Goal: Use online tool/utility: Utilize a website feature to perform a specific function

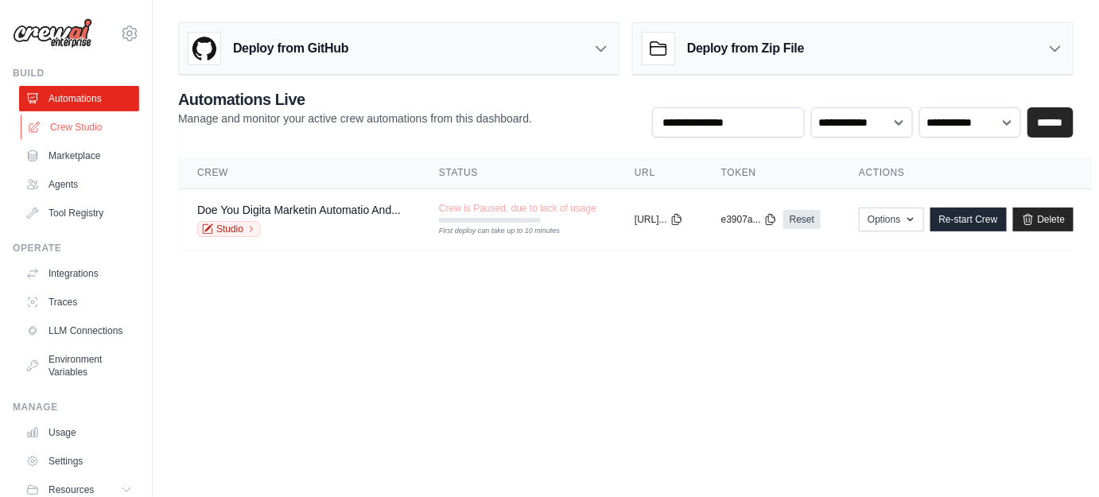
click at [87, 122] on link "Crew Studio" at bounding box center [81, 126] width 120 height 25
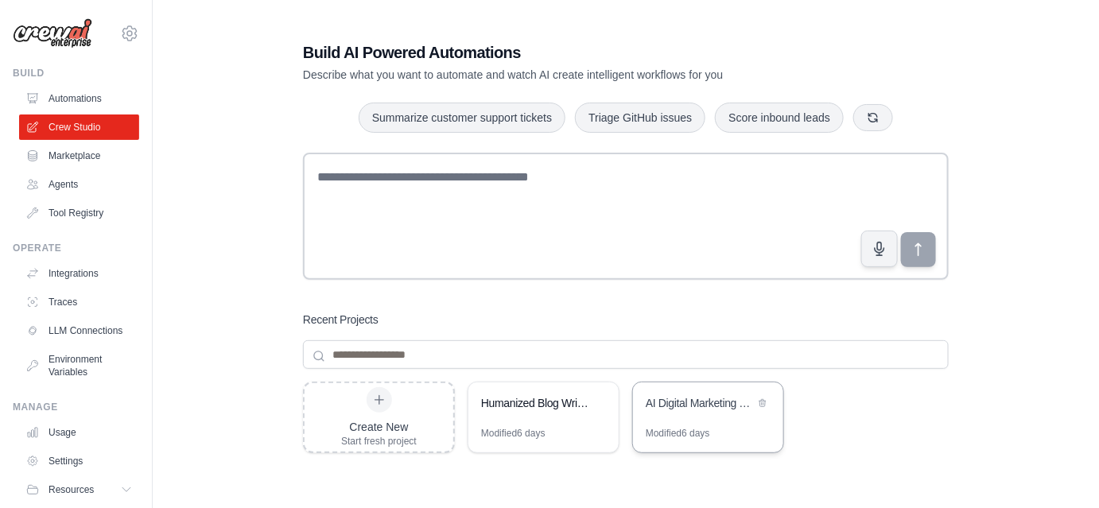
click at [663, 402] on div "AI Digital Marketing Team" at bounding box center [700, 403] width 109 height 16
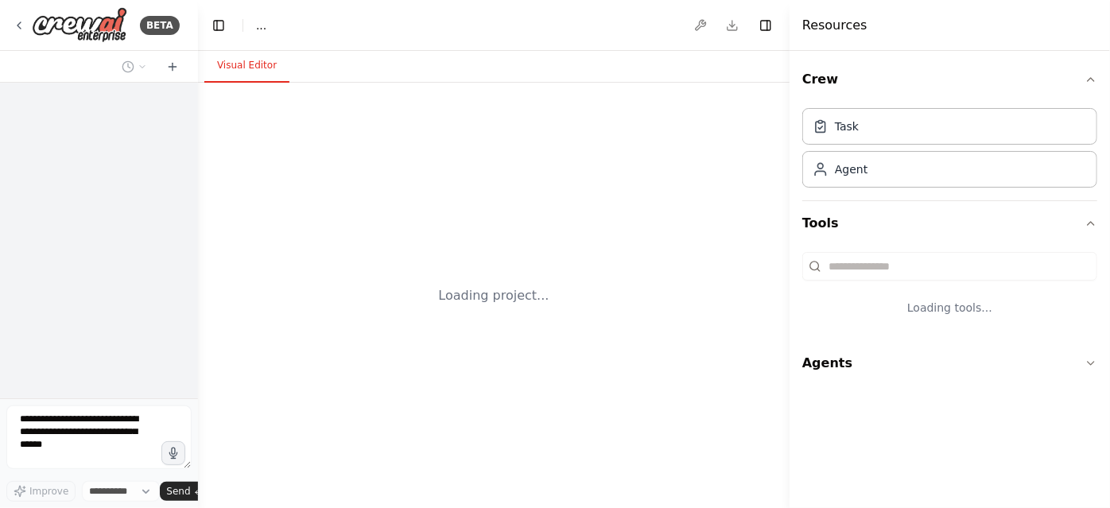
select select "****"
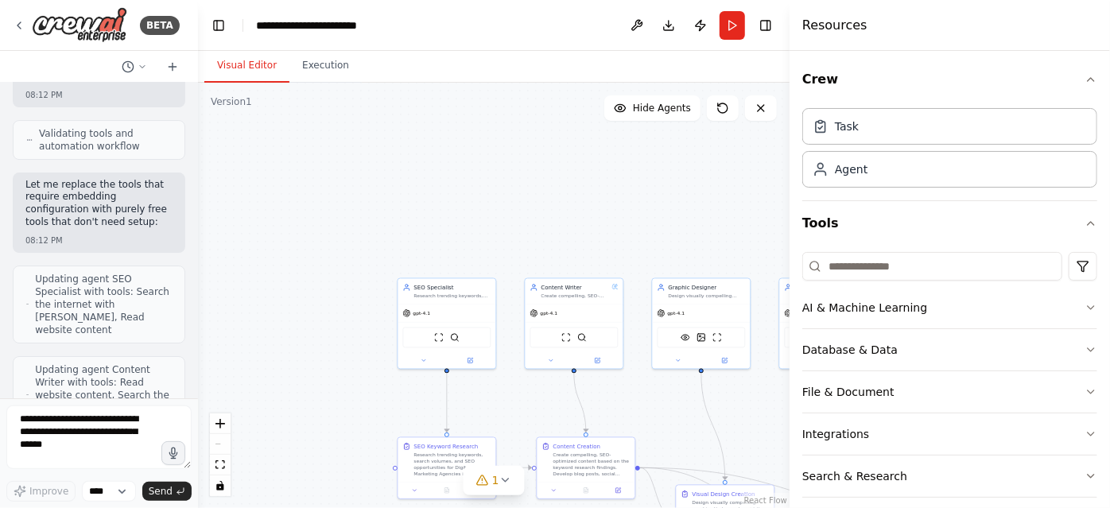
scroll to position [8864, 0]
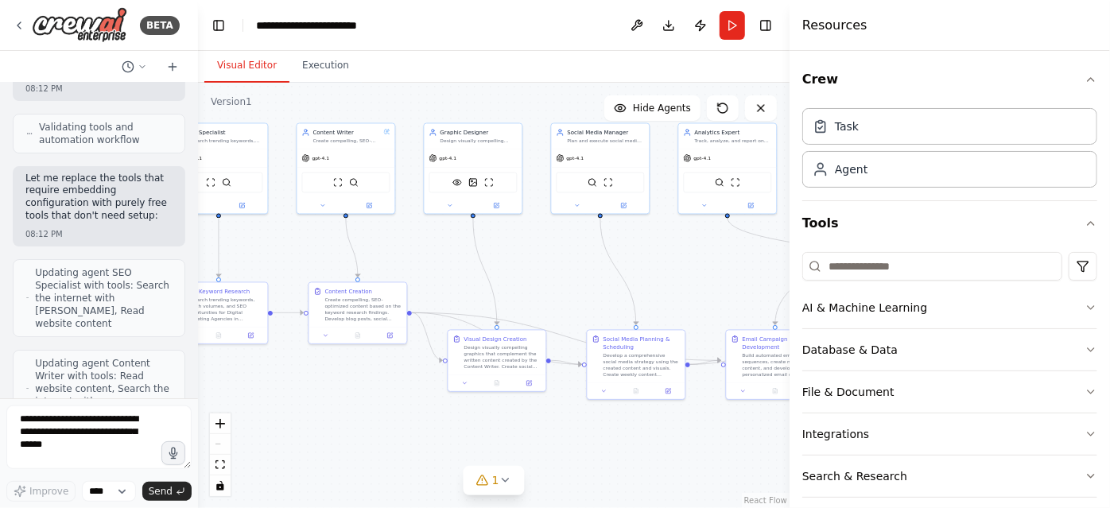
drag, startPoint x: 518, startPoint y: 405, endPoint x: 305, endPoint y: 269, distance: 253.4
click at [305, 269] on div ".deletable-edge-delete-btn { width: 20px; height: 20px; border: 0px solid #ffff…" at bounding box center [494, 295] width 592 height 425
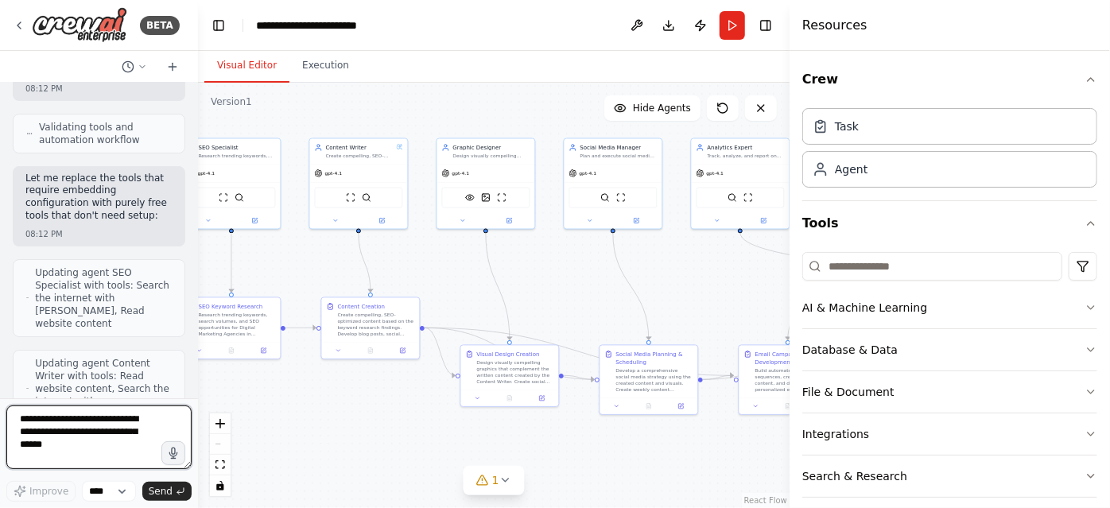
click at [83, 436] on textarea at bounding box center [98, 437] width 185 height 64
type textarea "**********"
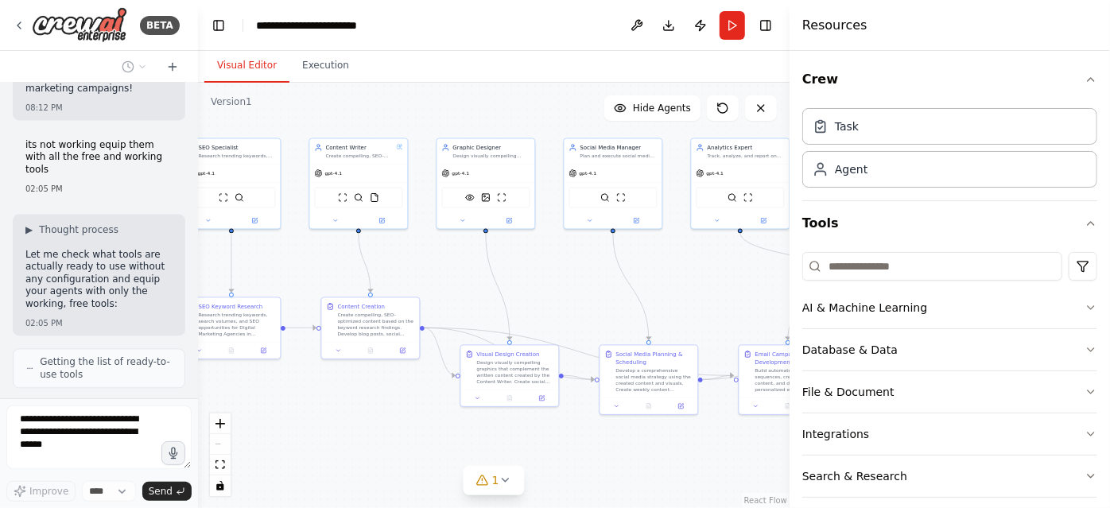
scroll to position [10835, 0]
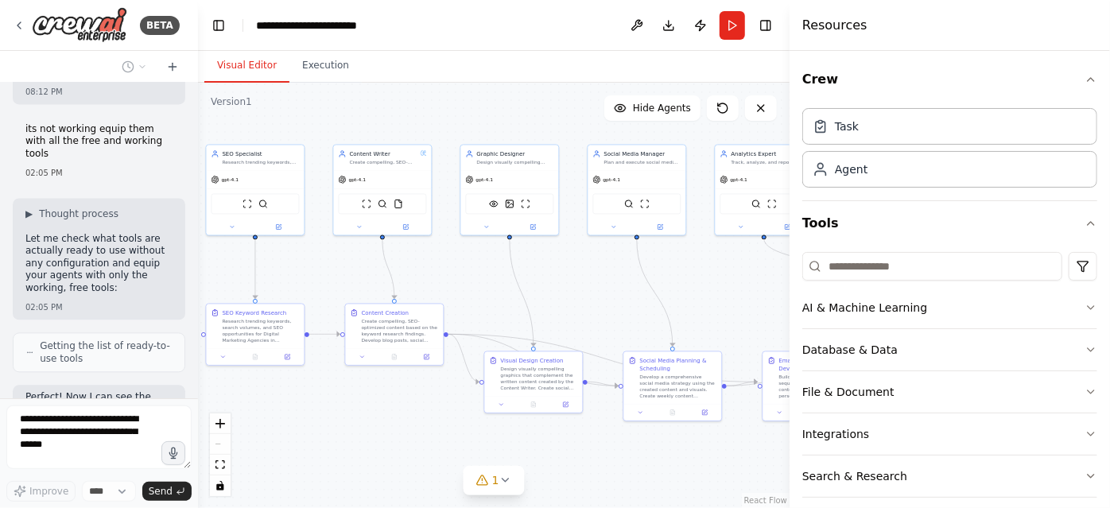
drag, startPoint x: 293, startPoint y: 293, endPoint x: 318, endPoint y: 299, distance: 26.2
click at [318, 299] on div ".deletable-edge-delete-btn { width: 20px; height: 20px; border: 0px solid #ffff…" at bounding box center [494, 295] width 592 height 425
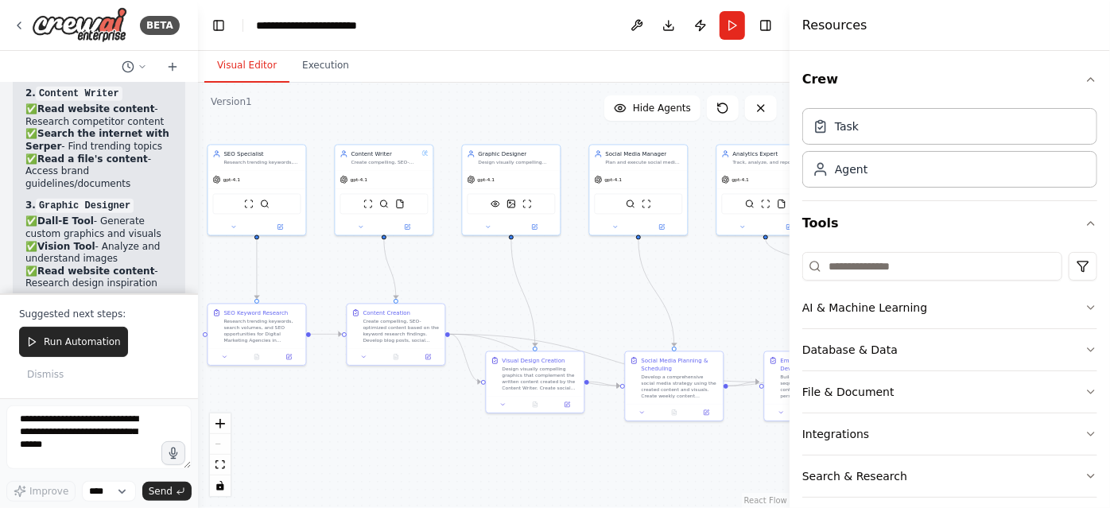
scroll to position [12750, 0]
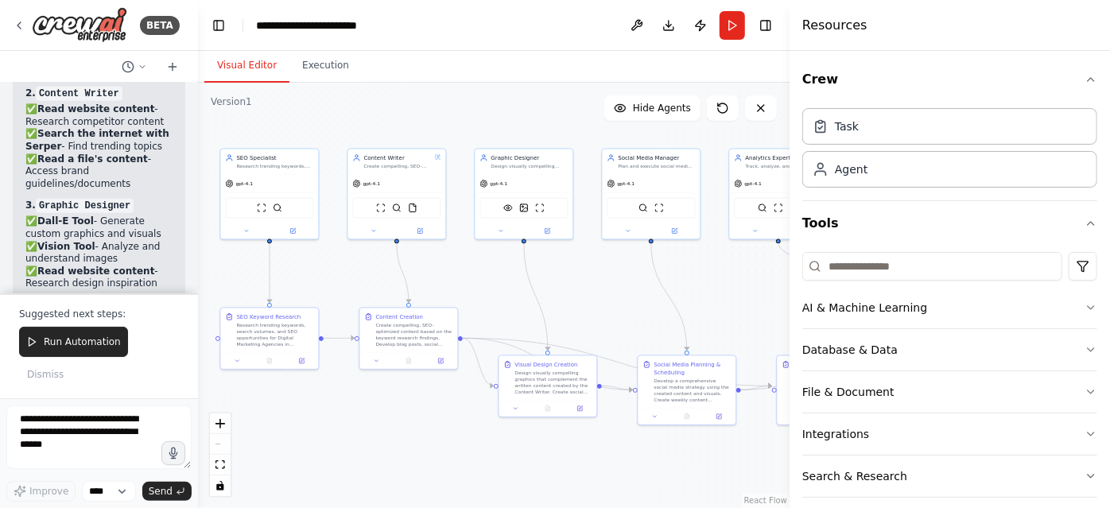
drag, startPoint x: 707, startPoint y: 281, endPoint x: 720, endPoint y: 285, distance: 13.3
click at [720, 285] on div ".deletable-edge-delete-btn { width: 20px; height: 20px; border: 0px solid #ffff…" at bounding box center [494, 295] width 592 height 425
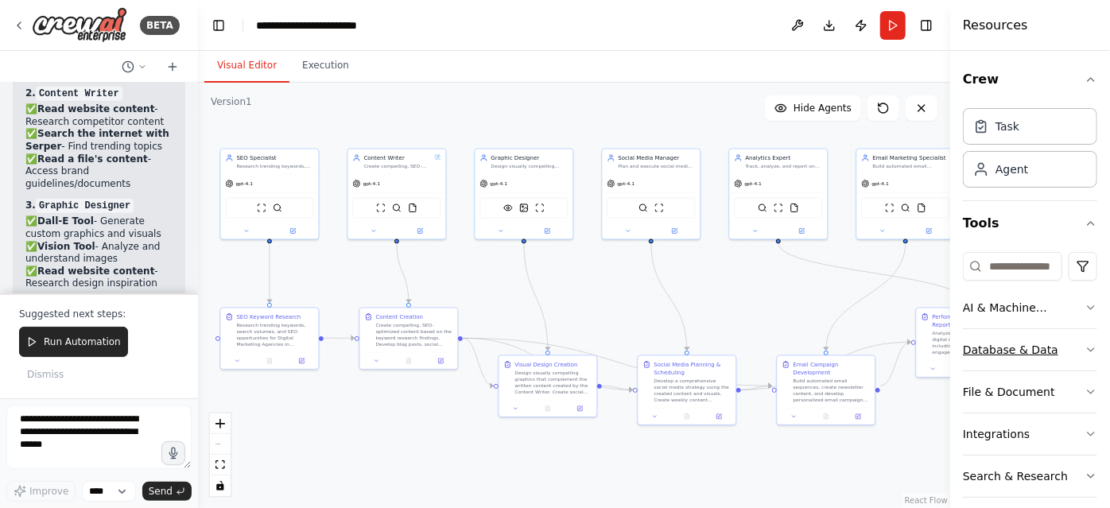
drag, startPoint x: 789, startPoint y: 346, endPoint x: 999, endPoint y: 361, distance: 210.4
click at [999, 361] on div "Resources Crew Task Agent Tools AI & Machine Learning Database & Data File & Do…" at bounding box center [1030, 254] width 160 height 508
drag, startPoint x: 405, startPoint y: 293, endPoint x: 350, endPoint y: 279, distance: 57.3
click at [350, 279] on div ".deletable-edge-delete-btn { width: 20px; height: 20px; border: 0px solid #ffff…" at bounding box center [574, 295] width 752 height 425
click at [894, 17] on button "Run" at bounding box center [892, 25] width 25 height 29
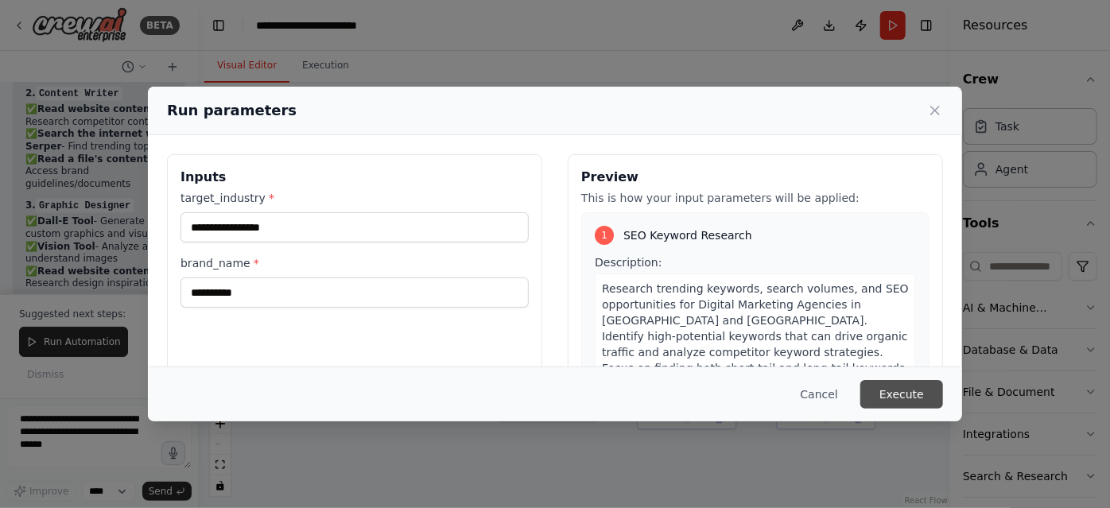
click at [903, 390] on button "Execute" at bounding box center [901, 394] width 83 height 29
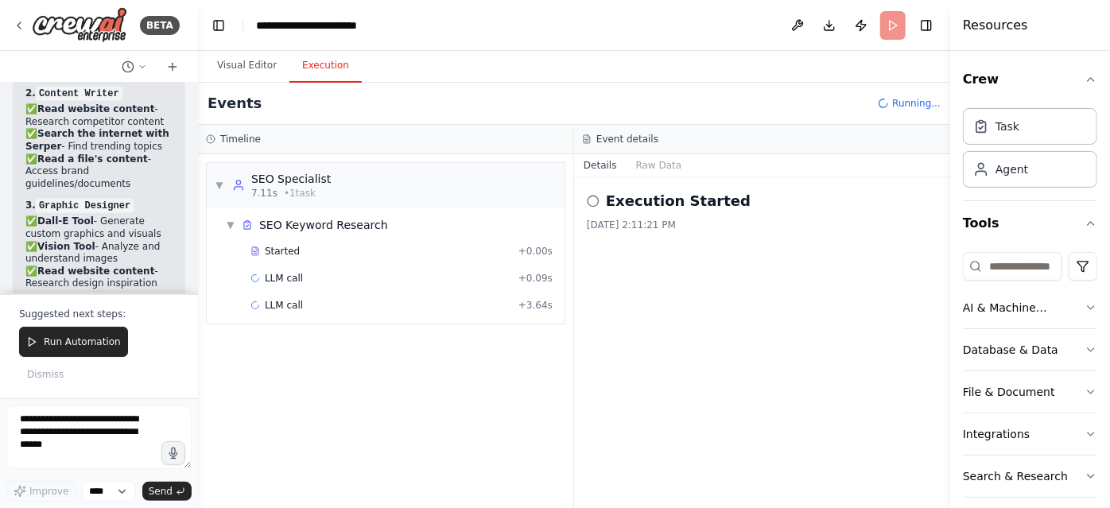
click at [322, 63] on button "Execution" at bounding box center [325, 65] width 72 height 33
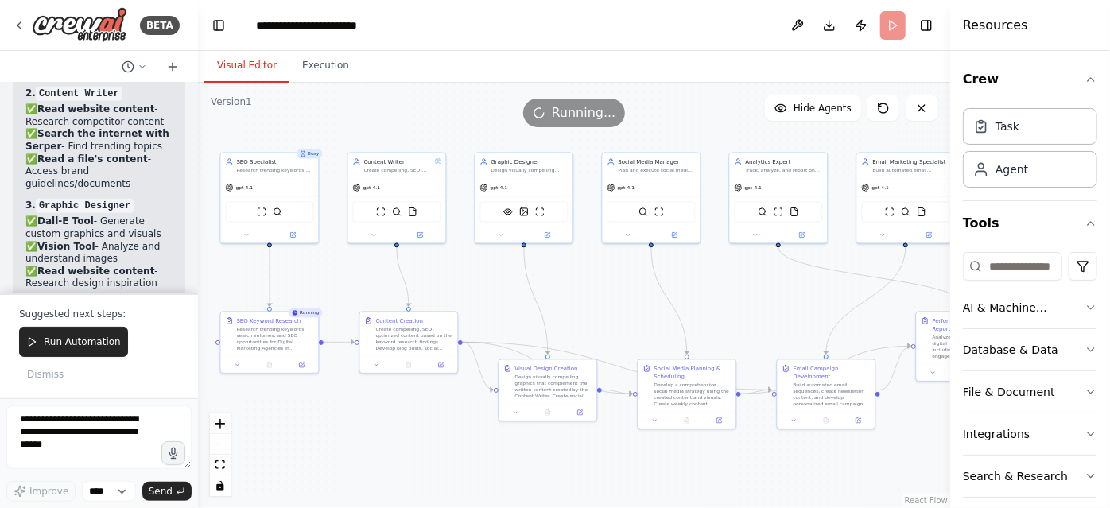
click at [230, 64] on button "Visual Editor" at bounding box center [246, 65] width 85 height 33
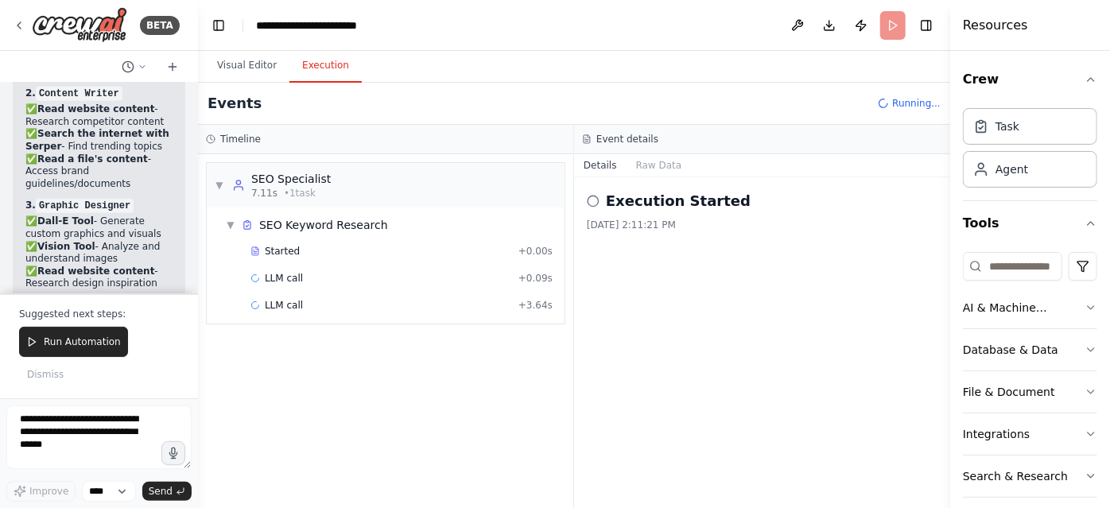
click at [320, 63] on button "Execution" at bounding box center [325, 65] width 72 height 33
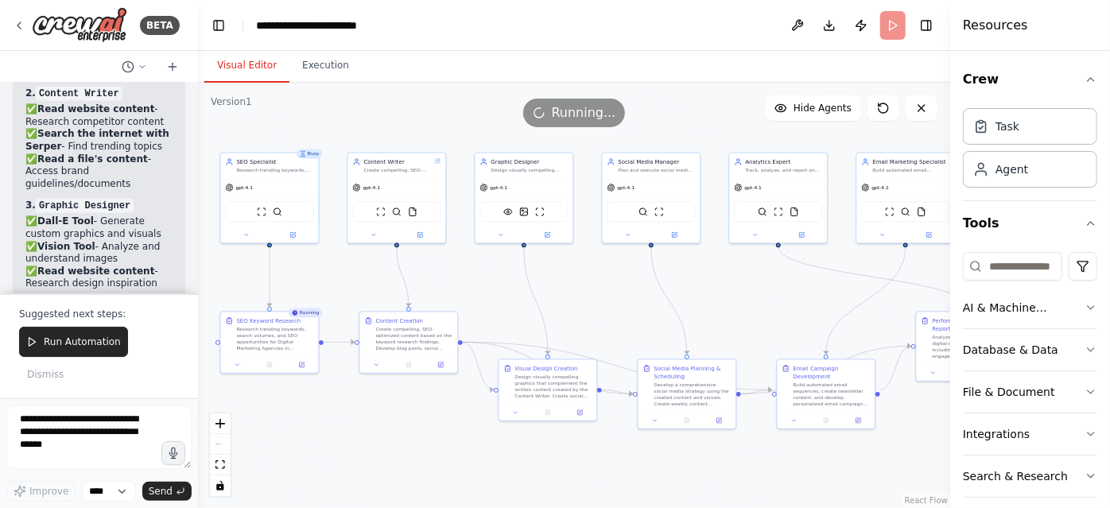
click at [266, 68] on button "Visual Editor" at bounding box center [246, 65] width 85 height 33
click at [320, 59] on button "Execution" at bounding box center [325, 65] width 72 height 33
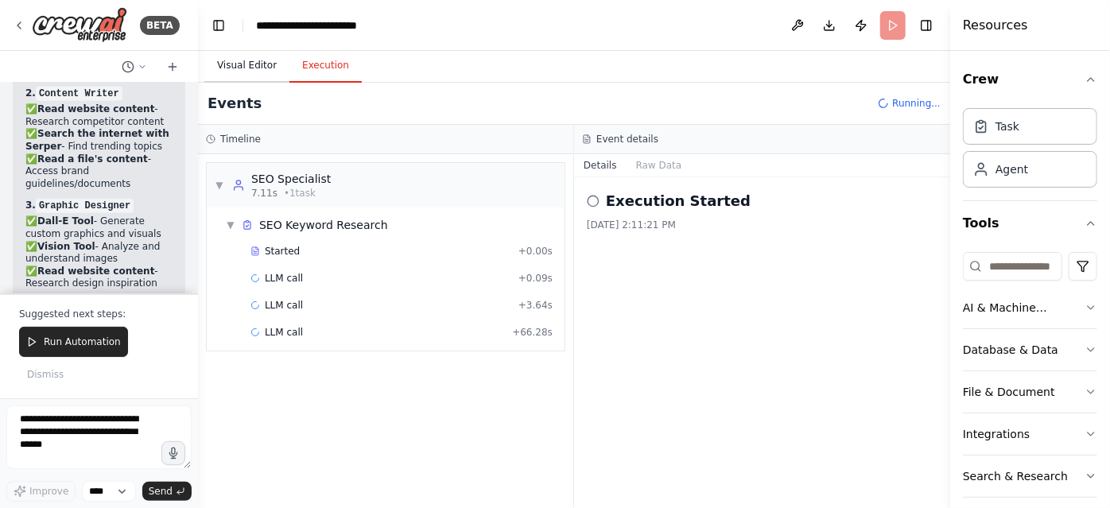
click at [271, 65] on button "Visual Editor" at bounding box center [246, 65] width 85 height 33
click at [319, 72] on button "Execution" at bounding box center [325, 65] width 72 height 33
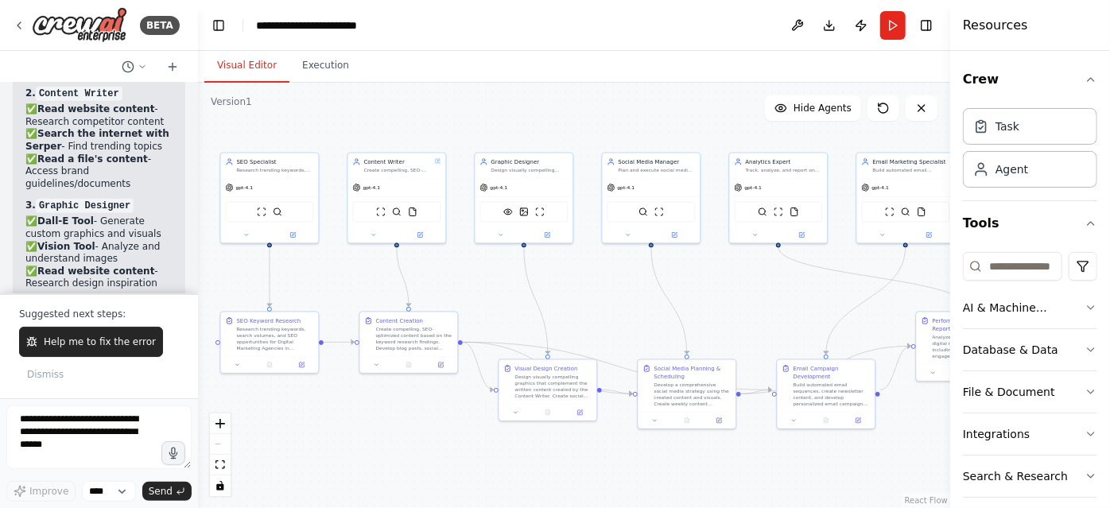
click at [256, 65] on button "Visual Editor" at bounding box center [246, 65] width 85 height 33
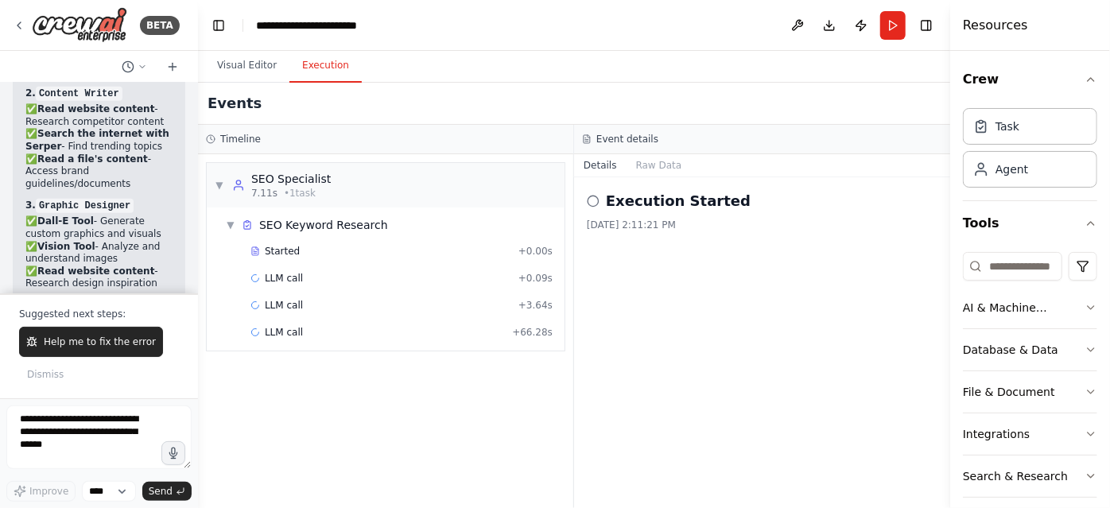
click at [305, 64] on button "Execution" at bounding box center [325, 65] width 72 height 33
click at [263, 69] on button "Visual Editor" at bounding box center [246, 65] width 85 height 33
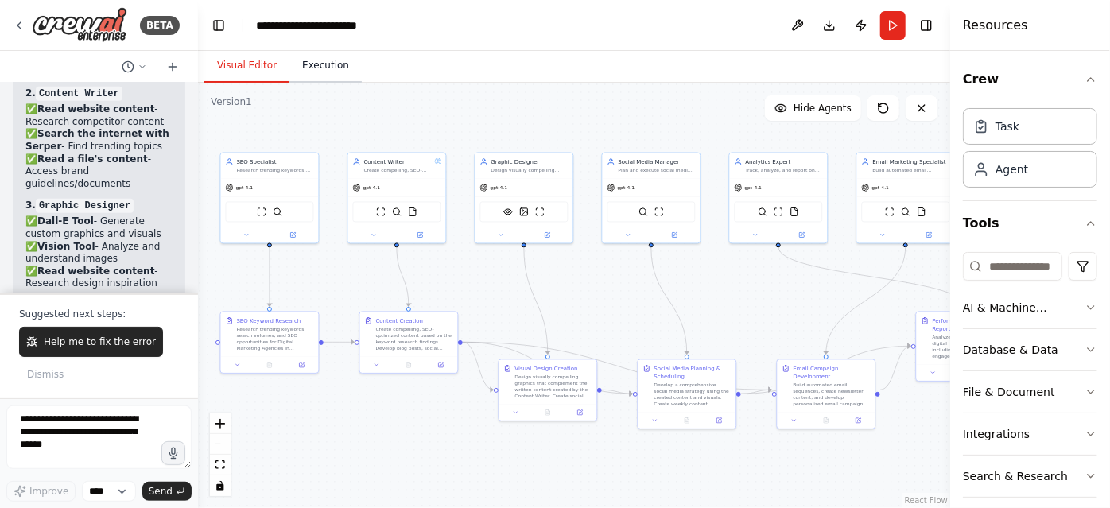
click at [303, 68] on button "Execution" at bounding box center [325, 65] width 72 height 33
